Goal: Information Seeking & Learning: Learn about a topic

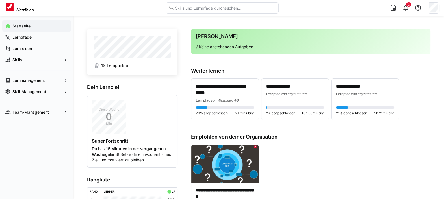
scroll to position [179, 0]
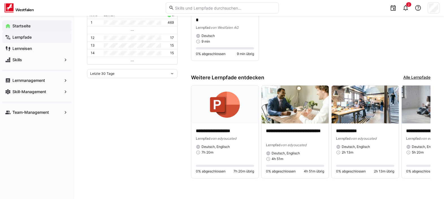
click at [45, 39] on span "Lernpfade" at bounding box center [40, 38] width 57 height 6
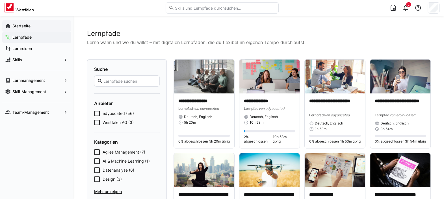
click at [0, 0] on app-navigation-label "Startseite" at bounding box center [0, 0] width 0 height 0
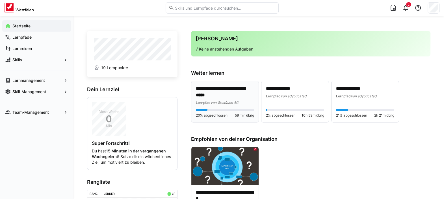
click at [229, 99] on div "**********" at bounding box center [225, 96] width 58 height 20
